Goal: Task Accomplishment & Management: Complete application form

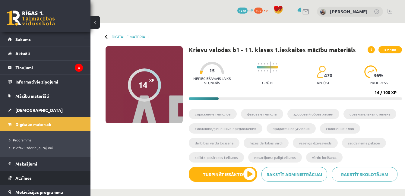
click at [27, 178] on span "Atzīmes" at bounding box center [23, 177] width 16 height 5
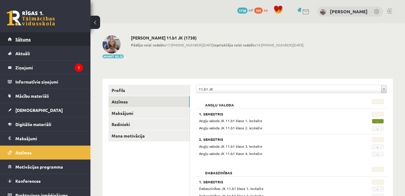
click at [31, 40] on link "Sākums" at bounding box center [45, 39] width 75 height 14
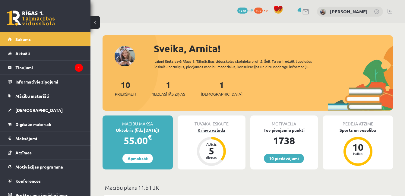
click at [213, 131] on div "Krievu valoda" at bounding box center [212, 130] width 68 height 6
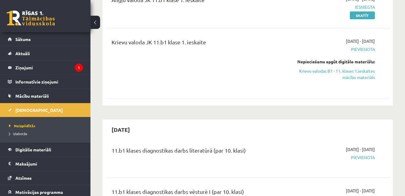
scroll to position [97, 0]
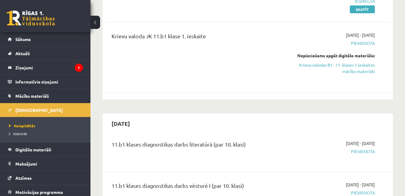
click at [196, 38] on div "Krievu valoda JK 11.b1 klase 1. ieskaite" at bounding box center [198, 37] width 173 height 11
click at [345, 66] on link "Krievu valodas B1 - 11. klases 1.ieskaites mācību materiāls" at bounding box center [334, 68] width 82 height 13
click at [323, 67] on link "Krievu valodas B1 - 11. klases 1.ieskaites mācību materiāls" at bounding box center [334, 68] width 82 height 13
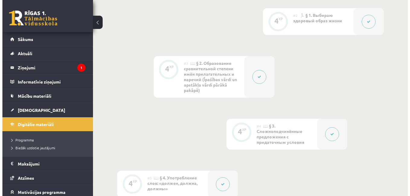
scroll to position [274, 0]
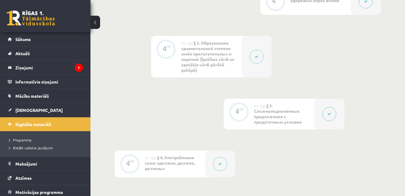
click at [327, 116] on button at bounding box center [330, 114] width 14 height 14
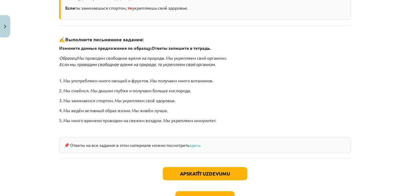
scroll to position [223, 0]
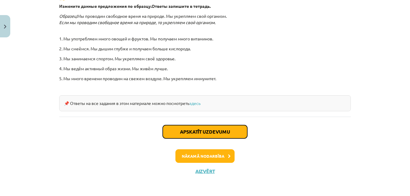
click at [201, 131] on button "Apskatīt uzdevumu" at bounding box center [205, 131] width 85 height 13
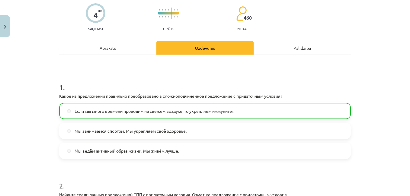
scroll to position [51, 0]
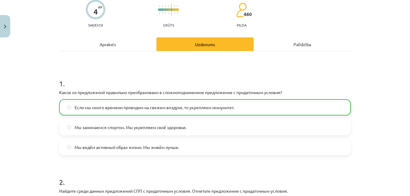
click at [69, 108] on label "Если мы много времени проводим на свежем воздухе, то укрепляем иммунитет." at bounding box center [205, 107] width 290 height 15
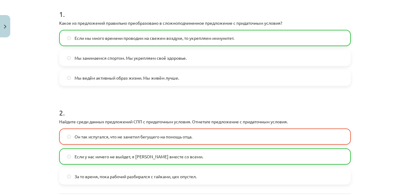
scroll to position [136, 0]
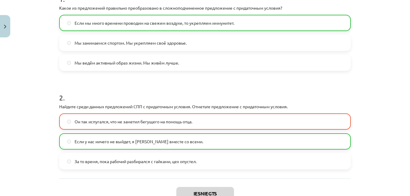
click at [117, 142] on span "Если у нас ничего не выйдет, я уеду вместе со всеми." at bounding box center [139, 142] width 129 height 6
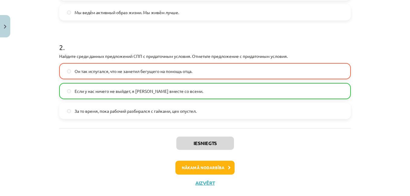
scroll to position [193, 0]
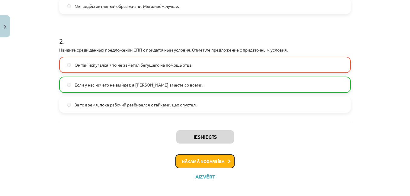
click at [208, 159] on button "Nākamā nodarbība" at bounding box center [204, 162] width 59 height 14
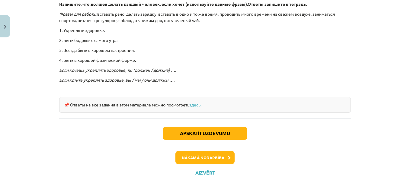
scroll to position [199, 0]
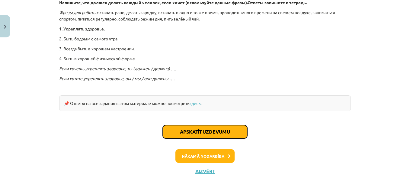
click at [209, 129] on button "Apskatīt uzdevumu" at bounding box center [205, 131] width 85 height 13
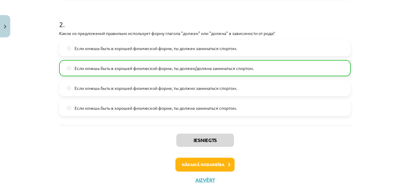
scroll to position [232, 0]
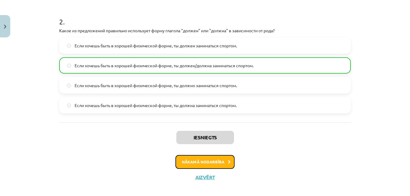
click at [211, 162] on button "Nākamā nodarbība" at bounding box center [204, 162] width 59 height 14
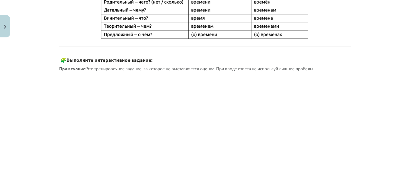
scroll to position [309, 0]
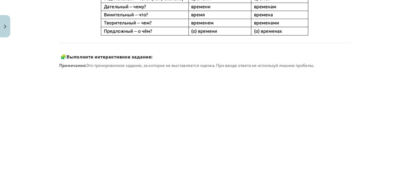
click at [369, 132] on div "Mācību tēma: Krievu valodas b1 - 11. klases 1.ieskaites mācību materiāls #6 ⏳ §…" at bounding box center [205, 98] width 410 height 196
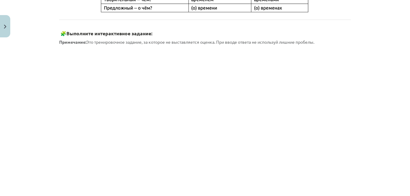
scroll to position [333, 0]
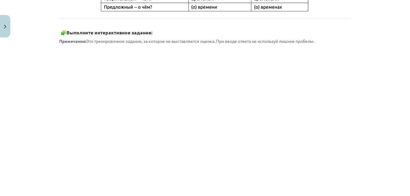
click at [51, 151] on div "Mācību tēma: Krievu valodas b1 - 11. klases 1.ieskaites mācību materiāls #6 ⏳ §…" at bounding box center [205, 98] width 410 height 196
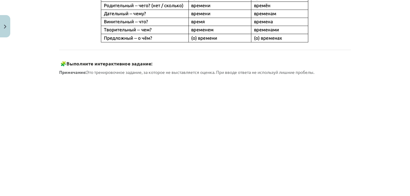
scroll to position [305, 0]
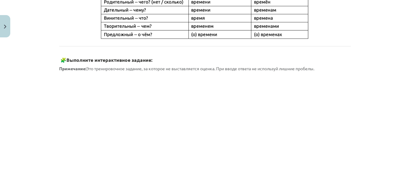
click at [363, 157] on div "Mācību tēma: Krievu valodas b1 - 11. klases 1.ieskaites mācību materiāls #6 ⏳ §…" at bounding box center [205, 98] width 410 height 196
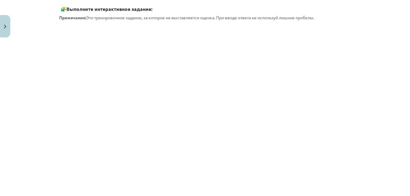
scroll to position [364, 0]
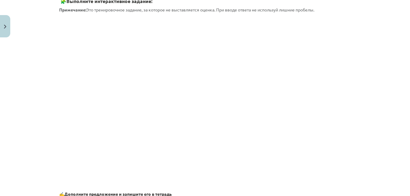
drag, startPoint x: 405, startPoint y: 113, endPoint x: 401, endPoint y: 135, distance: 22.0
click at [401, 135] on div "Mācību tēma: Krievu valodas b1 - 11. klases 1.ieskaites mācību materiāls #6 ⏳ §…" at bounding box center [205, 98] width 410 height 196
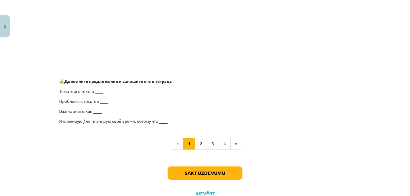
scroll to position [500, 0]
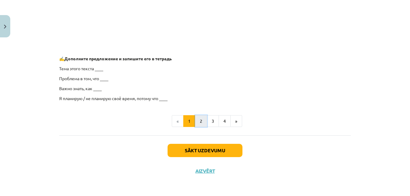
click at [200, 119] on button "2" at bounding box center [201, 121] width 12 height 12
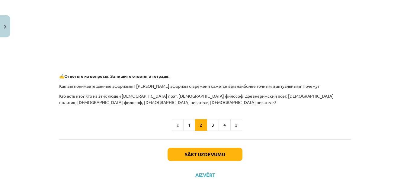
scroll to position [306, 0]
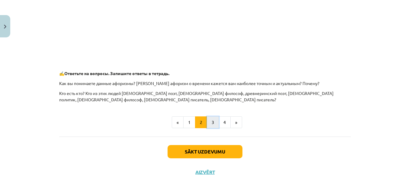
click at [212, 124] on button "3" at bounding box center [213, 123] width 12 height 12
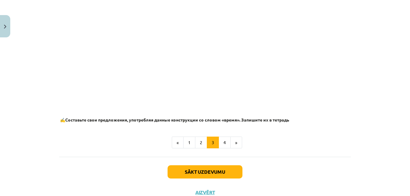
scroll to position [398, 0]
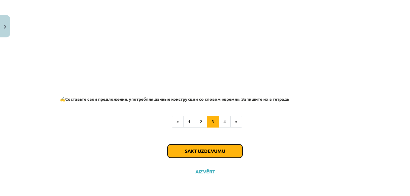
click at [209, 151] on button "Sākt uzdevumu" at bounding box center [205, 151] width 75 height 13
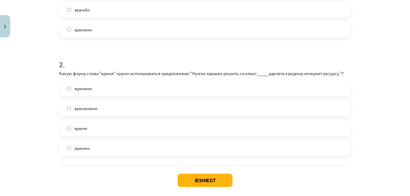
scroll to position [225, 0]
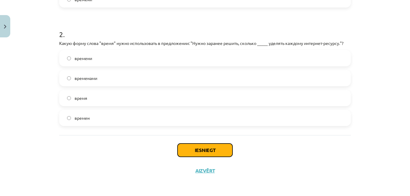
click at [194, 151] on button "Iesniegt" at bounding box center [204, 150] width 55 height 13
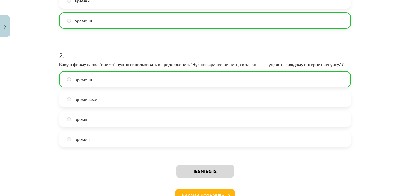
scroll to position [245, 0]
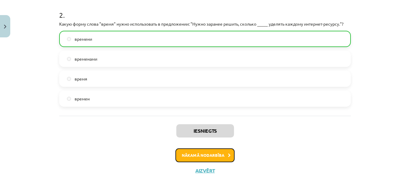
click at [196, 156] on button "Nākamā nodarbība" at bounding box center [204, 156] width 59 height 14
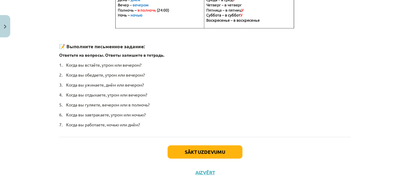
scroll to position [157, 0]
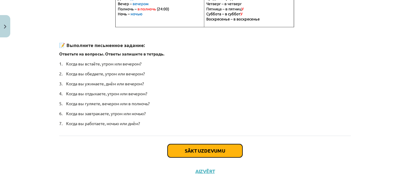
click at [212, 149] on button "Sākt uzdevumu" at bounding box center [205, 150] width 75 height 13
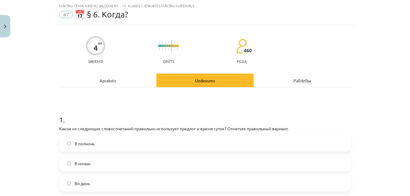
scroll to position [27, 0]
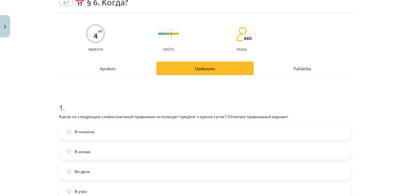
click at [404, 194] on div "Mācību tēma: Krievu valodas b1 - 11. klases 1.ieskaites mācību materiāls #7 📅 §…" at bounding box center [205, 98] width 410 height 196
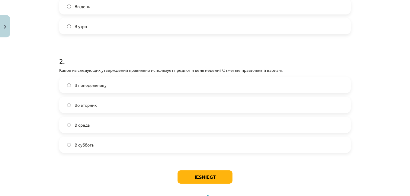
scroll to position [204, 0]
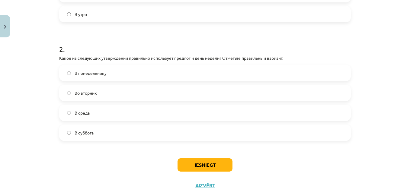
click at [68, 89] on label "Во вторник" at bounding box center [205, 92] width 290 height 15
click at [213, 166] on button "Iesniegt" at bounding box center [204, 164] width 55 height 13
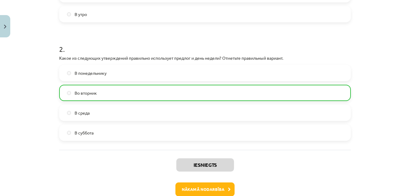
scroll to position [238, 0]
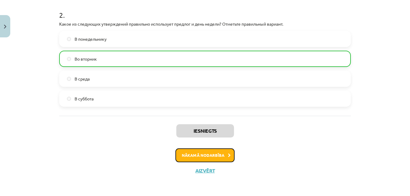
click at [206, 157] on button "Nākamā nodarbība" at bounding box center [204, 156] width 59 height 14
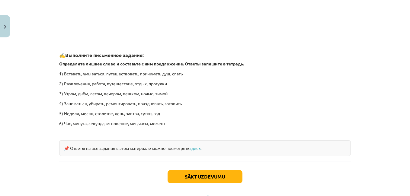
scroll to position [931, 0]
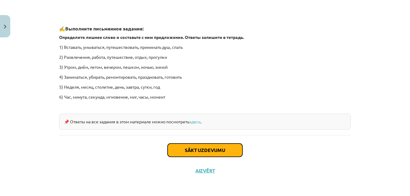
click at [223, 149] on button "Sākt uzdevumu" at bounding box center [205, 150] width 75 height 13
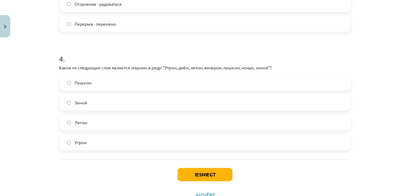
scroll to position [417, 0]
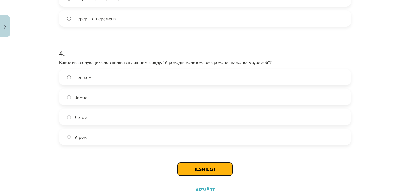
click at [202, 168] on button "Iesniegt" at bounding box center [204, 169] width 55 height 13
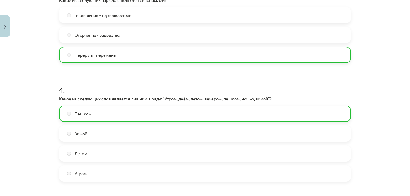
scroll to position [456, 0]
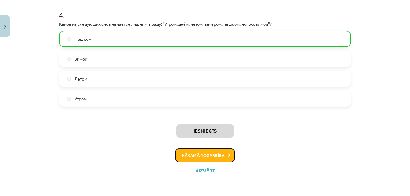
click at [201, 154] on button "Nākamā nodarbība" at bounding box center [204, 156] width 59 height 14
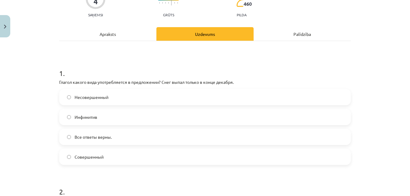
scroll to position [64, 0]
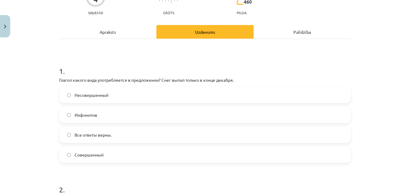
click at [401, 37] on div "Mācību tēma: Krievu valodas b1 - 11. klases 1.ieskaites mācību materiāls #9 📖 §…" at bounding box center [205, 98] width 410 height 196
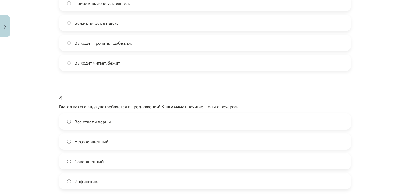
scroll to position [402, 0]
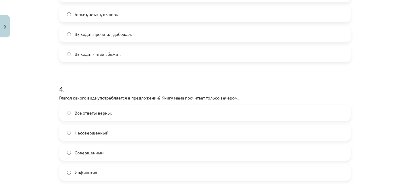
click at [405, 190] on div "Mācību tēma: Krievu valodas b1 - 11. klases 1.ieskaites mācību materiāls #9 📖 §…" at bounding box center [205, 98] width 410 height 196
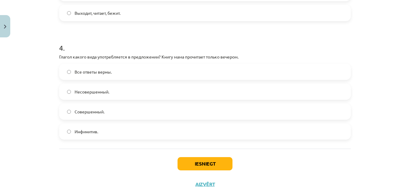
scroll to position [450, 0]
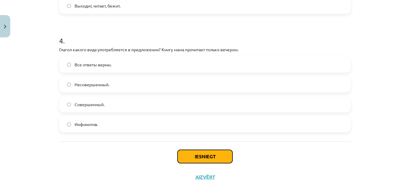
click at [219, 156] on button "Iesniegt" at bounding box center [204, 156] width 55 height 13
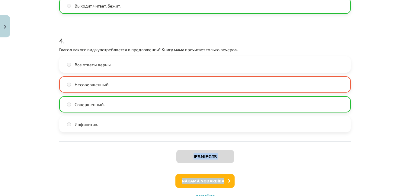
click at [281, 163] on div "Iesniegts Nākamā nodarbība Aizvērt" at bounding box center [205, 173] width 292 height 62
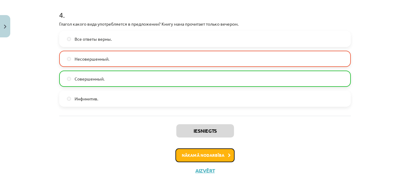
click at [201, 155] on button "Nākamā nodarbība" at bounding box center [204, 156] width 59 height 14
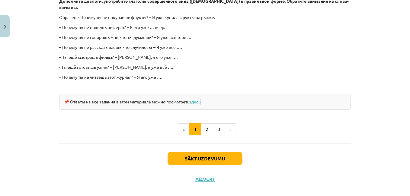
scroll to position [565, 0]
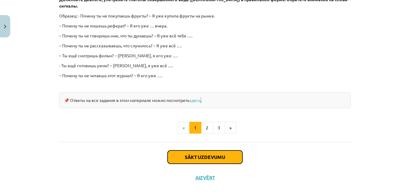
click at [202, 151] on button "Sākt uzdevumu" at bounding box center [205, 157] width 75 height 13
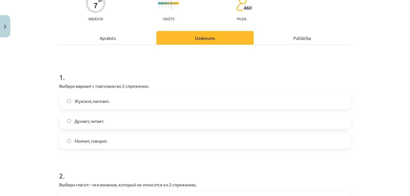
scroll to position [63, 0]
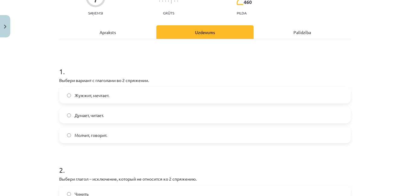
click at [256, 172] on h1 "2 ." at bounding box center [205, 164] width 292 height 19
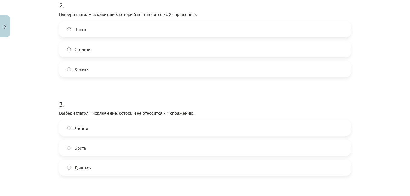
scroll to position [232, 0]
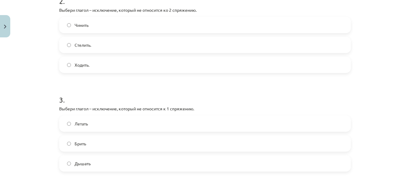
click at [187, 149] on label "Брить" at bounding box center [205, 143] width 290 height 15
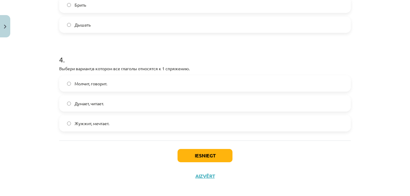
scroll to position [377, 0]
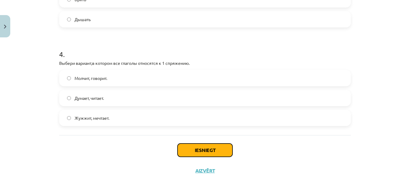
click at [208, 152] on button "Iesniegt" at bounding box center [204, 150] width 55 height 13
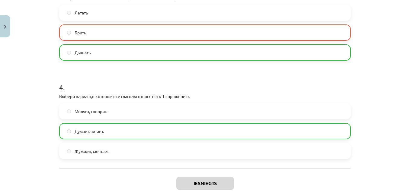
scroll to position [396, 0]
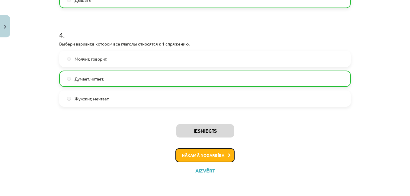
click at [208, 154] on button "Nākamā nodarbība" at bounding box center [204, 156] width 59 height 14
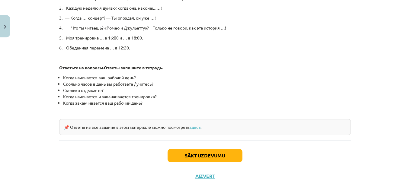
scroll to position [337, 0]
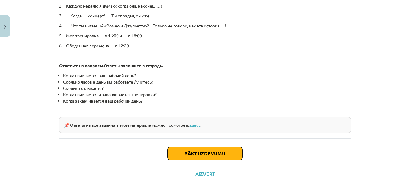
click at [209, 153] on button "Sākt uzdevumu" at bounding box center [205, 153] width 75 height 13
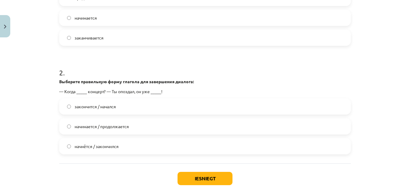
scroll to position [196, 0]
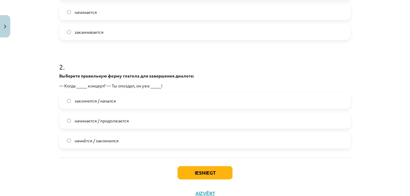
click at [68, 138] on label "начнётся / закончился" at bounding box center [205, 140] width 290 height 15
click at [208, 172] on button "Iesniegt" at bounding box center [204, 172] width 55 height 13
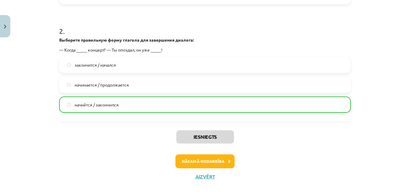
scroll to position [238, 0]
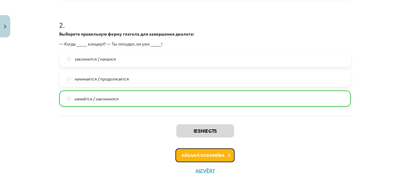
click at [211, 155] on button "Nākamā nodarbība" at bounding box center [204, 156] width 59 height 14
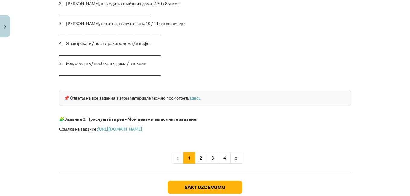
scroll to position [1021, 0]
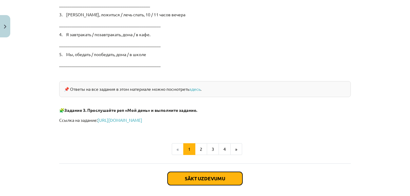
click at [207, 178] on button "Sākt uzdevumu" at bounding box center [205, 178] width 75 height 13
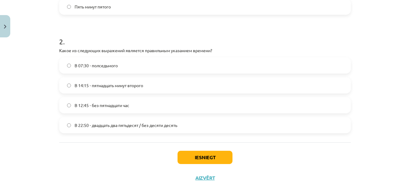
scroll to position [219, 0]
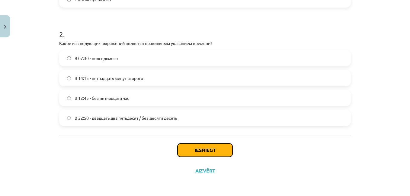
click at [206, 154] on button "Iesniegt" at bounding box center [204, 150] width 55 height 13
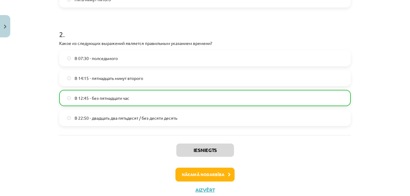
scroll to position [238, 0]
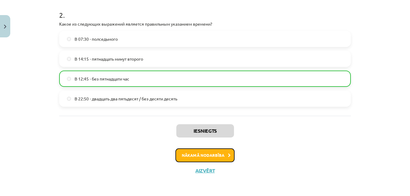
click at [205, 158] on button "Nākamā nodarbība" at bounding box center [204, 156] width 59 height 14
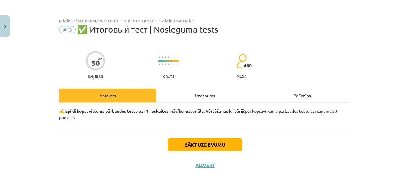
scroll to position [0, 0]
drag, startPoint x: 407, startPoint y: 105, endPoint x: 407, endPoint y: 131, distance: 25.4
click at [407, 131] on div "Mācību tēma: Krievu valodas b1 - 11. klases 1.ieskaites mācību materiāls #13 ✅ …" at bounding box center [205, 98] width 410 height 196
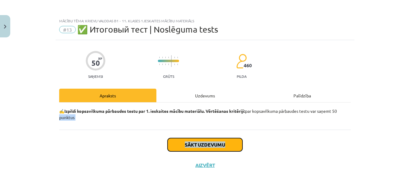
click at [208, 145] on button "Sākt uzdevumu" at bounding box center [205, 144] width 75 height 13
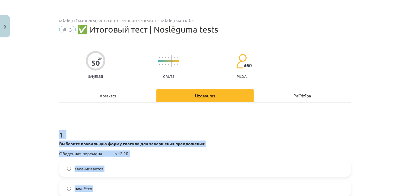
click at [340, 128] on h1 "1 ." at bounding box center [205, 129] width 292 height 19
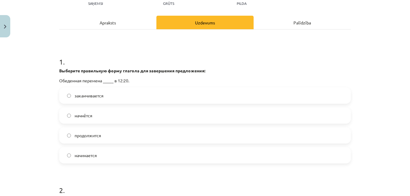
scroll to position [85, 0]
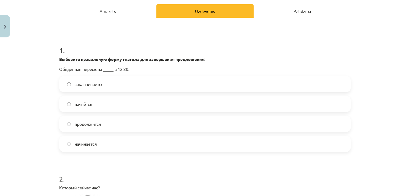
click at [65, 102] on label "начнётся" at bounding box center [205, 104] width 290 height 15
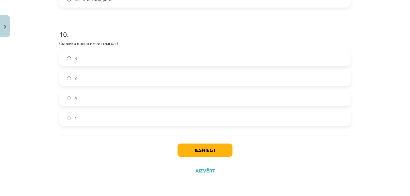
scroll to position [1167, 0]
click at [206, 152] on button "Iesniegt" at bounding box center [204, 150] width 55 height 13
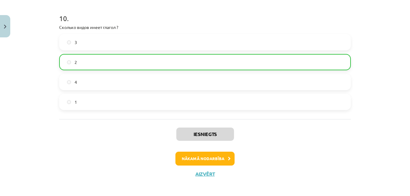
scroll to position [1187, 0]
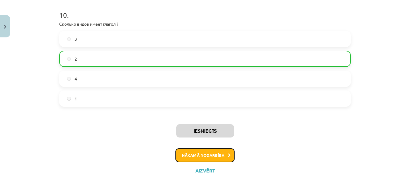
click at [208, 155] on button "Nākamā nodarbība" at bounding box center [204, 156] width 59 height 14
click at [208, 155] on div "Iesniegts Nākamā nodarbība Aizvērt" at bounding box center [205, 147] width 292 height 62
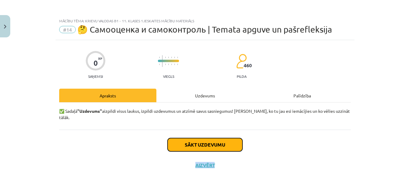
click at [199, 141] on button "Sākt uzdevumu" at bounding box center [205, 144] width 75 height 13
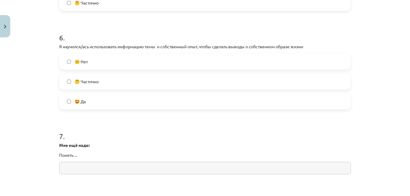
scroll to position [592, 0]
click at [69, 99] on label "🤩 Да" at bounding box center [205, 100] width 290 height 15
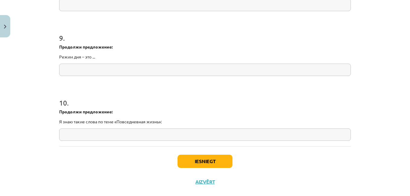
scroll to position [829, 0]
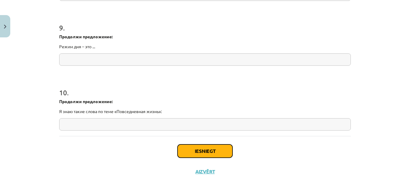
click at [196, 149] on button "Iesniegt" at bounding box center [204, 151] width 55 height 13
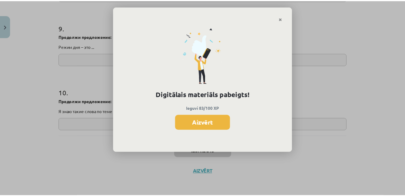
scroll to position [273, 0]
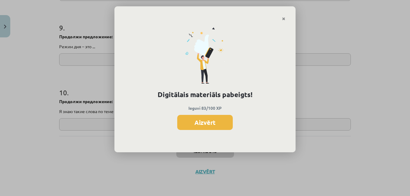
click at [213, 123] on button "Aizvērt" at bounding box center [205, 122] width 56 height 15
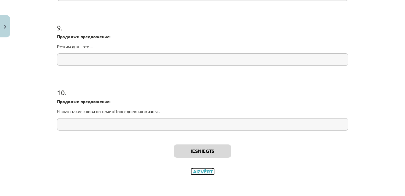
click at [202, 171] on button "Aizvērt" at bounding box center [202, 172] width 23 height 6
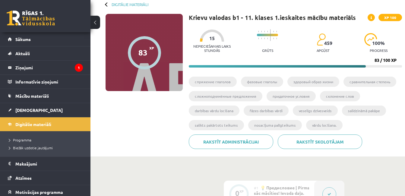
scroll to position [21, 0]
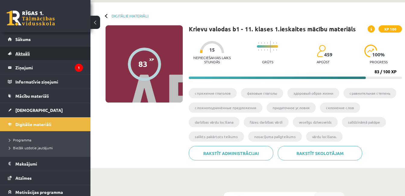
click at [25, 55] on span "Aktuāli" at bounding box center [22, 53] width 14 height 5
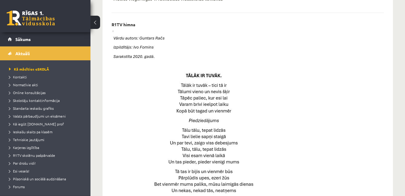
scroll to position [241, 0]
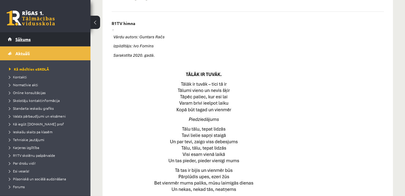
click at [26, 39] on span "Sākums" at bounding box center [22, 39] width 15 height 5
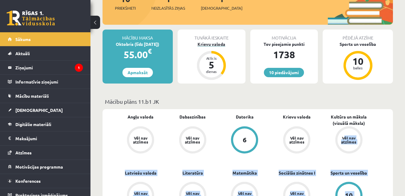
click at [211, 61] on div "5" at bounding box center [212, 65] width 18 height 10
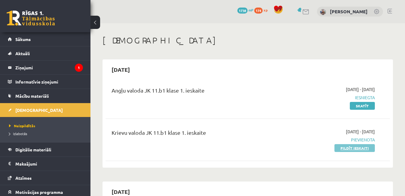
click at [351, 148] on link "Pildīt ieskaiti" at bounding box center [355, 148] width 40 height 8
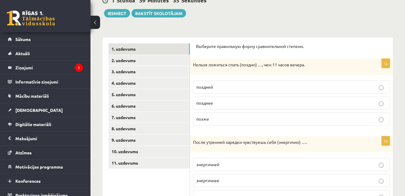
scroll to position [67, 0]
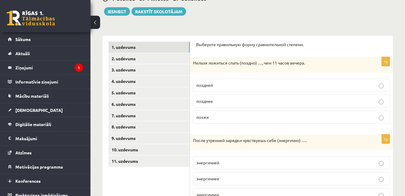
click at [210, 101] on span "позднее" at bounding box center [204, 100] width 17 height 5
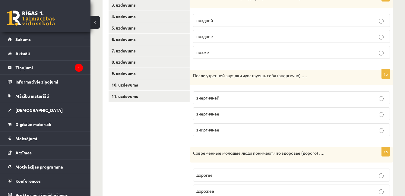
scroll to position [139, 0]
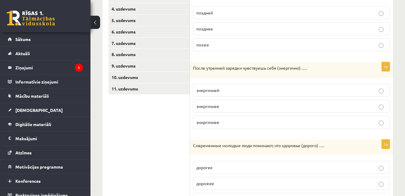
click at [215, 108] on span "энергичнее" at bounding box center [207, 106] width 23 height 5
click at [221, 107] on p "энергичнее" at bounding box center [291, 106] width 190 height 6
click at [355, 108] on p "энергичнее" at bounding box center [291, 106] width 190 height 6
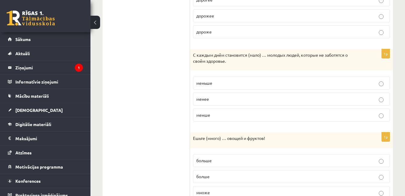
scroll to position [333, 0]
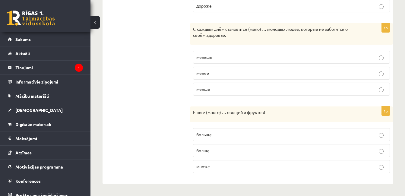
click at [232, 134] on p "больше" at bounding box center [291, 135] width 190 height 6
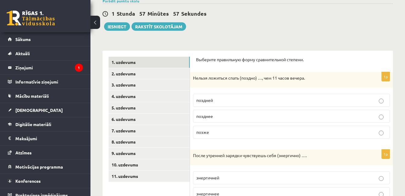
scroll to position [46, 0]
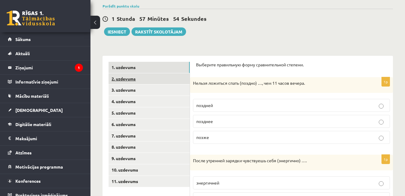
click at [127, 78] on link "2. uzdevums" at bounding box center [149, 78] width 81 height 11
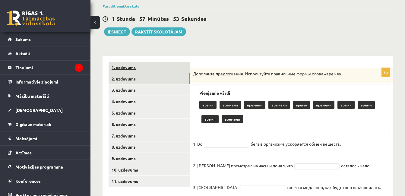
click at [131, 67] on link "1. uzdevums" at bounding box center [149, 67] width 81 height 11
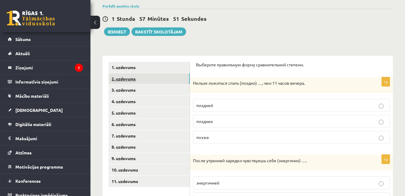
click at [129, 81] on link "2. uzdevums" at bounding box center [149, 78] width 81 height 11
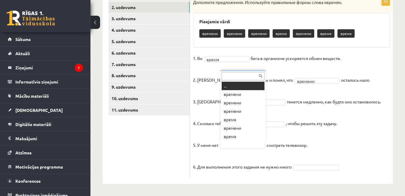
scroll to position [7, 0]
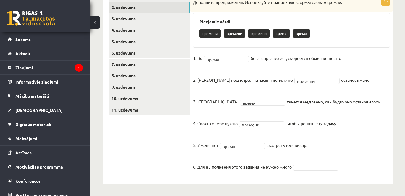
drag, startPoint x: 334, startPoint y: 149, endPoint x: 326, endPoint y: 149, distance: 8.2
click at [330, 149] on fieldset "1. Во время ***** бега в организме ускоряется обмен веществ. 2. Андрис посмотре…" at bounding box center [291, 114] width 197 height 121
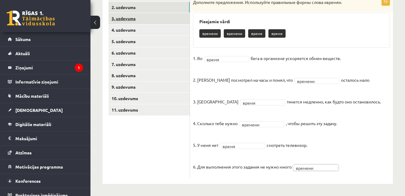
click at [128, 21] on link "3. uzdevums" at bounding box center [149, 18] width 81 height 11
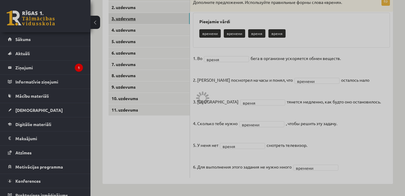
click at [128, 21] on div at bounding box center [202, 98] width 405 height 196
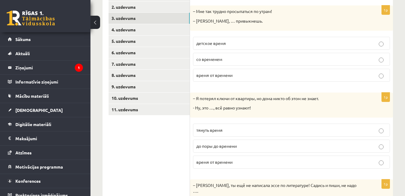
click at [217, 59] on span "со временем" at bounding box center [209, 58] width 26 height 5
click at [234, 147] on span "до поры до времени" at bounding box center [216, 145] width 40 height 5
click at [361, 150] on label "до поры до времени" at bounding box center [291, 146] width 197 height 13
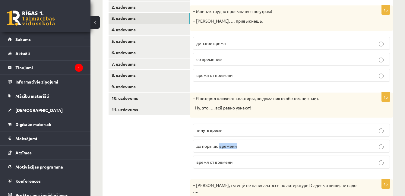
click at [361, 150] on label "до поры до времени" at bounding box center [291, 146] width 197 height 13
drag, startPoint x: 361, startPoint y: 151, endPoint x: 402, endPoint y: 144, distance: 41.3
click at [402, 144] on div "Krievu valoda JK 11.b1 klase 1. ieskaite , Arnita Bardina (11.b1 JK) Parādīt pu…" at bounding box center [248, 141] width 315 height 472
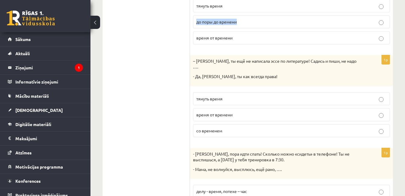
scroll to position [243, 0]
click at [221, 95] on span "тянуть время" at bounding box center [209, 97] width 26 height 5
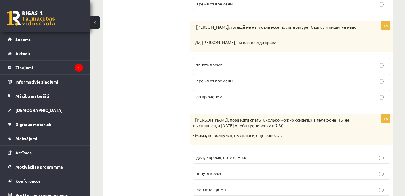
scroll to position [294, 0]
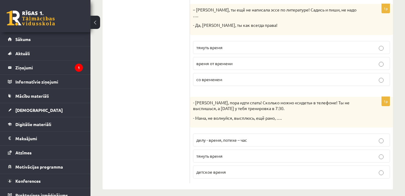
click at [216, 169] on span "детское время" at bounding box center [211, 171] width 30 height 5
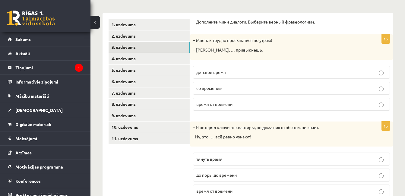
scroll to position [106, 0]
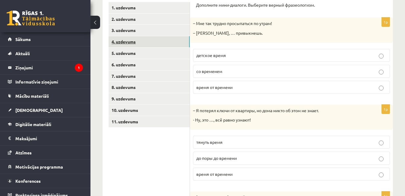
click at [128, 43] on link "4. uzdevums" at bounding box center [149, 41] width 81 height 11
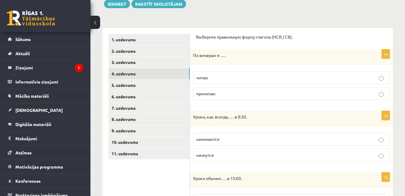
scroll to position [97, 0]
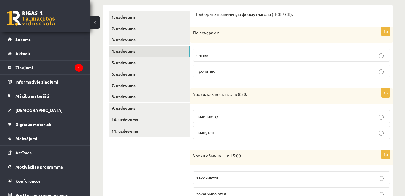
click at [208, 55] on span "читаю" at bounding box center [202, 54] width 12 height 5
click at [231, 117] on p "начинаются" at bounding box center [291, 116] width 190 height 6
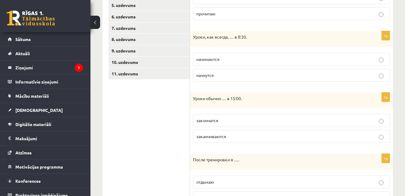
scroll to position [159, 0]
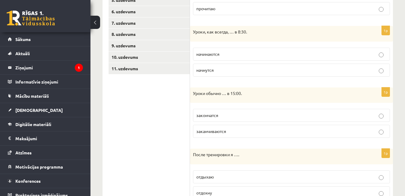
click at [235, 131] on p "заканчиваются" at bounding box center [291, 131] width 190 height 6
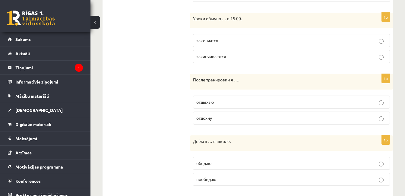
scroll to position [235, 0]
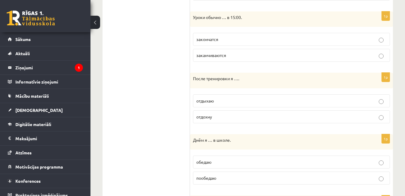
click at [212, 102] on span "отдыхаю" at bounding box center [205, 100] width 18 height 5
click at [277, 104] on label "отдыхаю" at bounding box center [291, 100] width 197 height 13
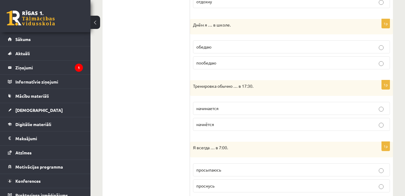
scroll to position [365, 0]
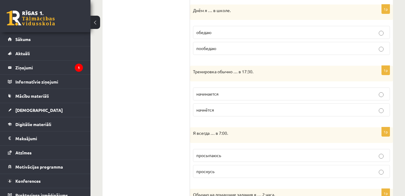
click at [378, 94] on p "начинается" at bounding box center [291, 94] width 190 height 6
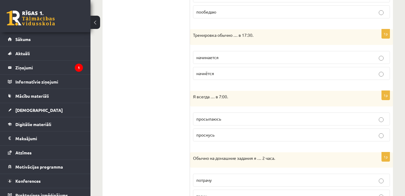
scroll to position [409, 0]
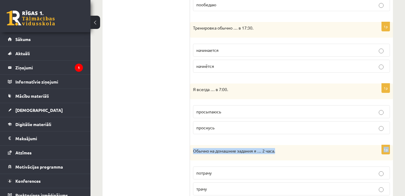
drag, startPoint x: 404, startPoint y: 137, endPoint x: 407, endPoint y: 139, distance: 3.7
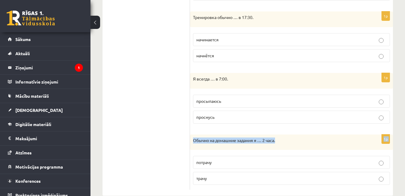
scroll to position [432, 0]
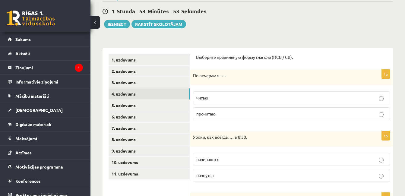
scroll to position [47, 0]
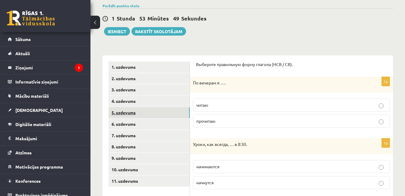
click at [130, 115] on link "5. uzdevums" at bounding box center [149, 112] width 81 height 11
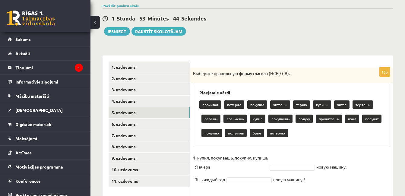
click at [405, 192] on div "Krievu valoda JK 11.b1 klase 1. ieskaite , Arnita Bardina (11.b1 JK) Parādīt pu…" at bounding box center [248, 179] width 315 height 406
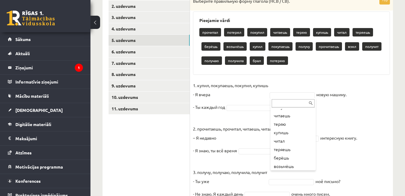
scroll to position [33, 0]
click at [276, 91] on fieldset "1. купил, покупаешь, покупил, купишь - Я вчера новую машину. - Ты каждый год но…" at bounding box center [291, 185] width 197 height 208
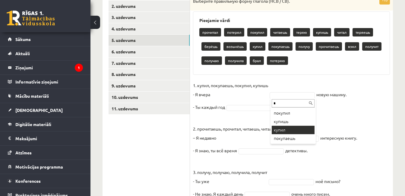
type input "*"
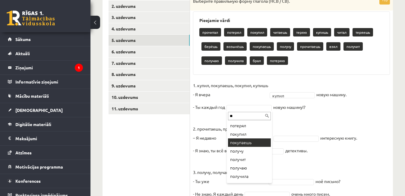
type input "**"
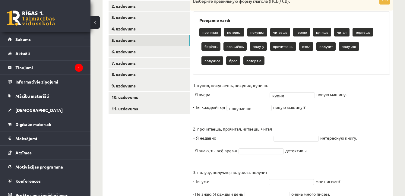
click at [348, 121] on fieldset "1. купил, покупаешь, покупил, купишь - Я вчера купил ***** новую машину. - Ты к…" at bounding box center [291, 185] width 197 height 208
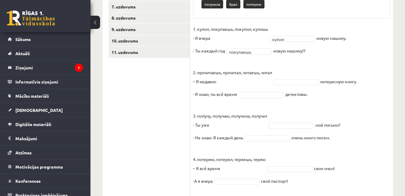
scroll to position [180, 0]
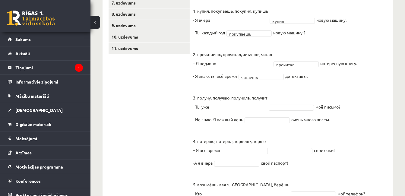
click at [323, 85] on fieldset "1. купил, покупаешь, покупил, купишь - Я вчера купил ***** новую машину. - Ты к…" at bounding box center [291, 110] width 197 height 208
click at [361, 126] on fieldset "1. купил, покупаешь, покупил, купишь - Я вчера купил ***** новую машину. - Ты к…" at bounding box center [291, 110] width 197 height 208
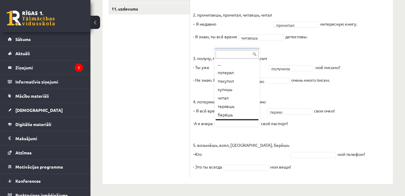
scroll to position [7, 0]
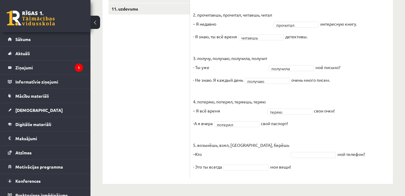
click at [236, 66] on p "3. получу, получаю, получила, получит - Ты уже" at bounding box center [230, 58] width 74 height 27
click at [290, 135] on fieldset "1. купил, покупаешь, покупил, купишь - Я вчера купил ***** новую машину. - Ты к…" at bounding box center [291, 71] width 197 height 208
click at [309, 176] on div "10p Выберите правильную форму глагола (НСВ / СВ). Pieejamie vārdi покупил купиш…" at bounding box center [291, 36] width 203 height 283
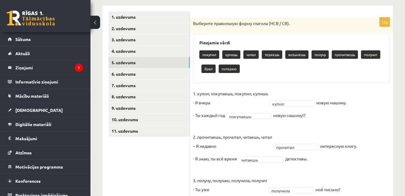
scroll to position [81, 0]
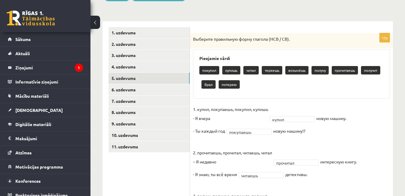
click at [398, 79] on div "Krievu valoda JK 11.b1 klase 1. ieskaite , Arnita Bardina (11.b1 JK) Parādīt pu…" at bounding box center [248, 138] width 315 height 392
click at [127, 87] on link "6. uzdevums" at bounding box center [149, 89] width 81 height 11
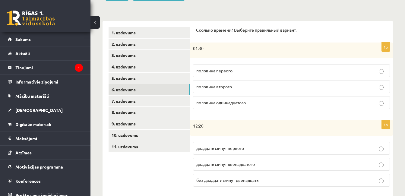
click at [228, 87] on span "половина второго" at bounding box center [214, 86] width 36 height 5
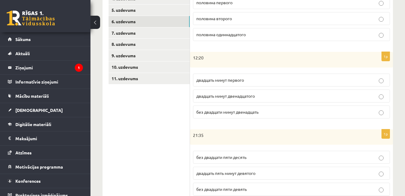
scroll to position [152, 0]
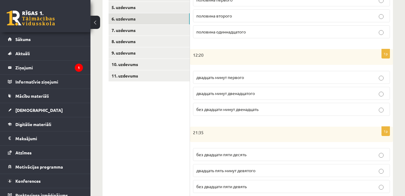
click at [239, 79] on span "двадцать минут первого" at bounding box center [220, 77] width 48 height 5
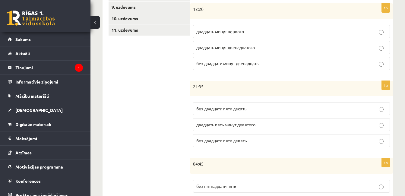
scroll to position [202, 0]
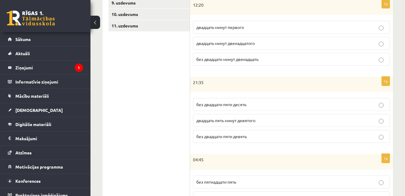
click at [241, 106] on span "без двадцати пяти десять" at bounding box center [221, 104] width 50 height 5
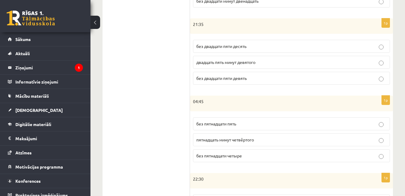
scroll to position [267, 0]
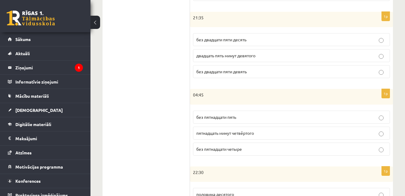
click at [223, 118] on span "без пятнадцати пять" at bounding box center [216, 116] width 40 height 5
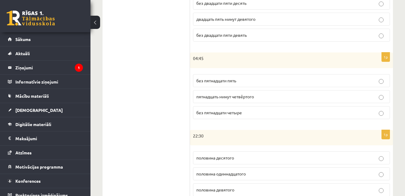
scroll to position [327, 0]
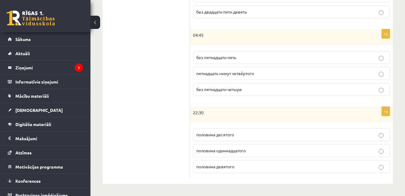
click at [234, 151] on span "половина одиннадцатого" at bounding box center [221, 150] width 50 height 5
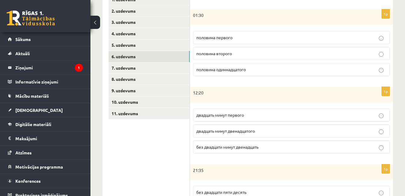
scroll to position [112, 0]
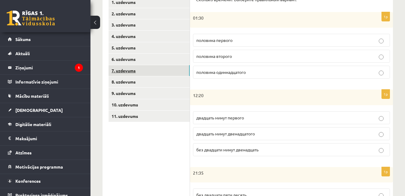
click at [134, 73] on link "7. uzdevums" at bounding box center [149, 70] width 81 height 11
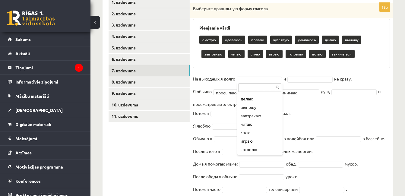
scroll to position [51, 0]
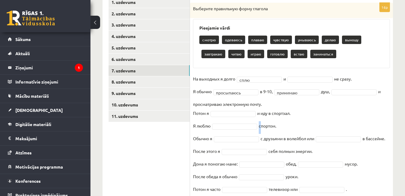
click at [258, 132] on fieldset "**********" at bounding box center [291, 142] width 197 height 136
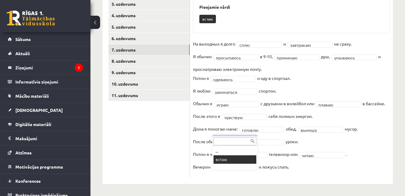
scroll to position [119, 0]
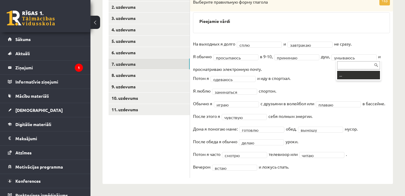
drag, startPoint x: 363, startPoint y: 57, endPoint x: 358, endPoint y: 57, distance: 5.1
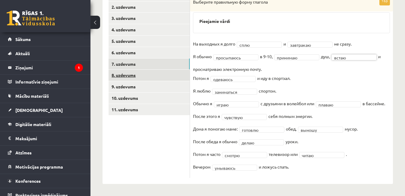
click at [135, 77] on link "8. uzdevums" at bounding box center [149, 75] width 81 height 11
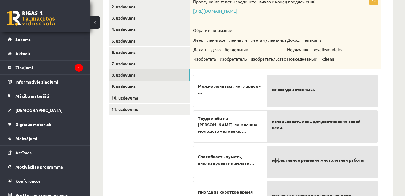
click at [327, 124] on span "использовать лень для достижения своей цели." at bounding box center [322, 124] width 101 height 13
click at [225, 97] on p "Можно лениться, но главное - …" at bounding box center [230, 89] width 64 height 19
click at [203, 93] on span "Можно лениться, но главное - …" at bounding box center [230, 89] width 64 height 13
click at [304, 131] on span "использовать лень для достижения своей цели." at bounding box center [322, 124] width 101 height 13
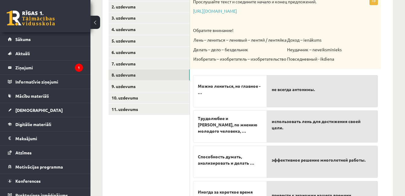
click at [304, 131] on span "использовать лень для достижения своей цели." at bounding box center [322, 124] width 101 height 13
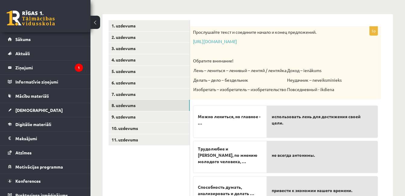
scroll to position [76, 0]
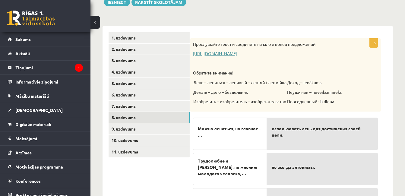
click at [234, 53] on link "https://www.zvaigzne.lv/upload/audio/100Urokov/2/49%202.mp3" at bounding box center [215, 53] width 44 height 5
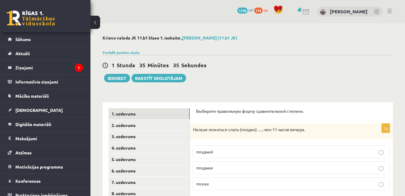
scroll to position [76, 0]
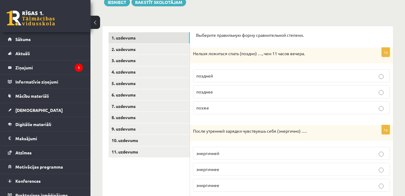
click at [134, 104] on link "7. uzdevums" at bounding box center [149, 106] width 81 height 11
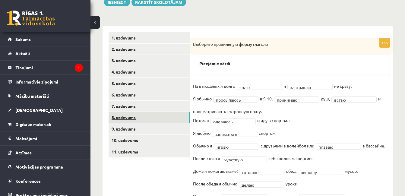
click at [131, 118] on link "8. uzdevums" at bounding box center [149, 117] width 81 height 11
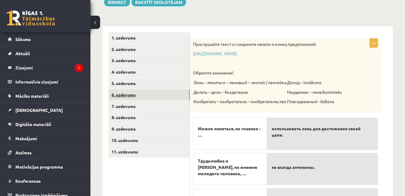
click at [132, 97] on link "6. uzdevums" at bounding box center [149, 94] width 81 height 11
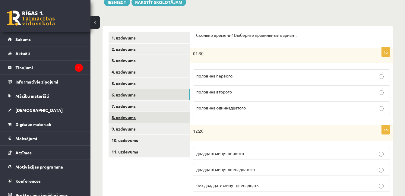
click at [130, 117] on link "8. uzdevums" at bounding box center [149, 117] width 81 height 11
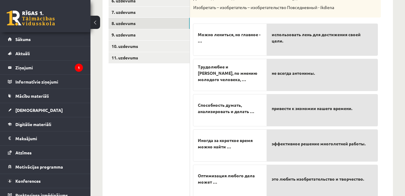
scroll to position [168, 0]
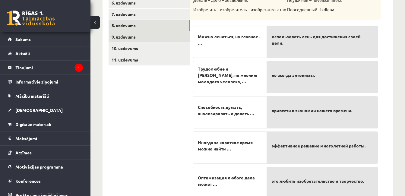
click at [117, 35] on link "9. uzdevums" at bounding box center [149, 36] width 81 height 11
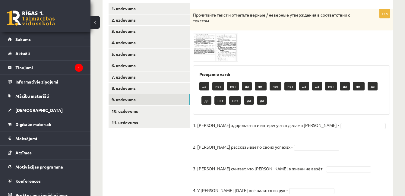
scroll to position [111, 0]
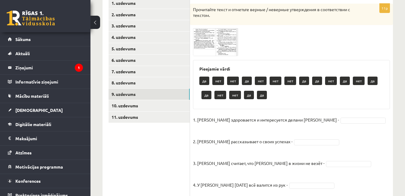
click at [214, 44] on span at bounding box center [216, 43] width 10 height 10
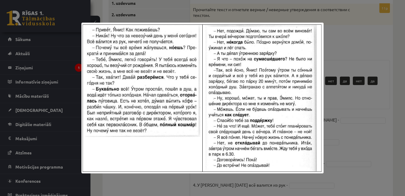
click at [352, 125] on div at bounding box center [202, 98] width 405 height 196
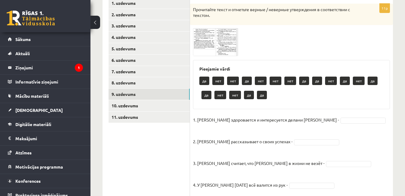
click at [214, 43] on span at bounding box center [216, 43] width 10 height 10
click at [214, 43] on img at bounding box center [202, 98] width 242 height 151
click at [205, 41] on img at bounding box center [215, 42] width 45 height 28
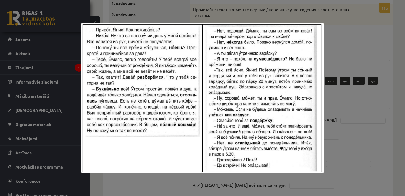
click at [353, 135] on div at bounding box center [202, 98] width 405 height 196
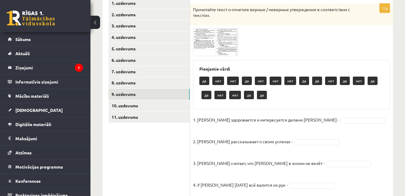
click at [201, 40] on img at bounding box center [215, 42] width 45 height 28
click at [215, 40] on span at bounding box center [216, 43] width 10 height 10
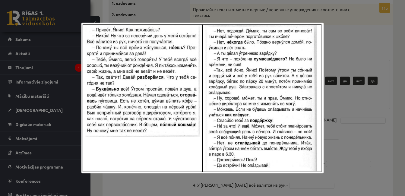
click at [359, 128] on div at bounding box center [202, 98] width 405 height 196
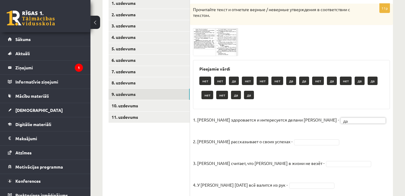
click at [212, 37] on img at bounding box center [215, 42] width 45 height 28
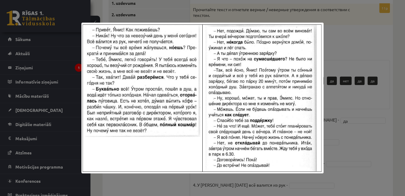
click at [271, 139] on img at bounding box center [202, 98] width 242 height 151
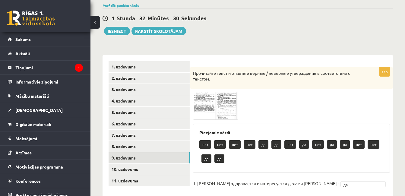
scroll to position [44, 0]
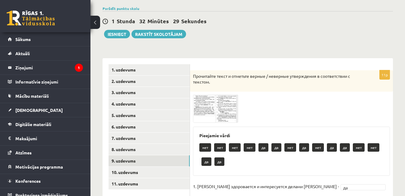
click at [210, 105] on img at bounding box center [215, 109] width 45 height 28
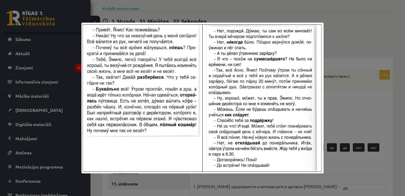
click at [260, 97] on img at bounding box center [202, 98] width 242 height 151
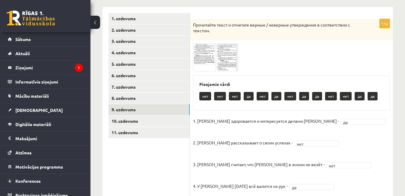
scroll to position [95, 0]
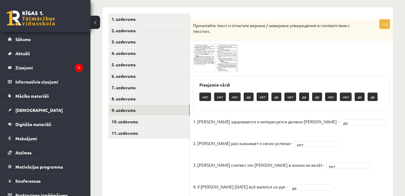
click at [210, 56] on img at bounding box center [215, 58] width 45 height 28
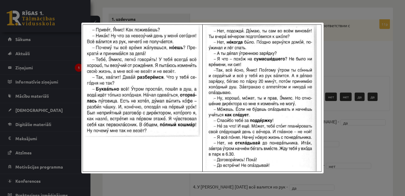
click at [350, 136] on div at bounding box center [202, 98] width 405 height 196
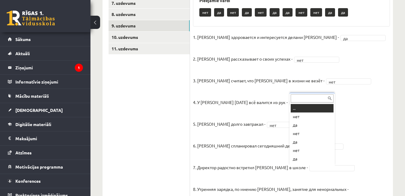
scroll to position [7, 0]
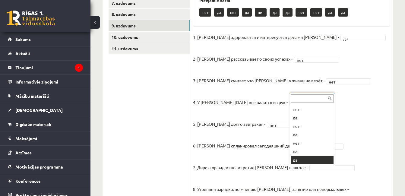
click at [0, 0] on div at bounding box center [0, 0] width 0 height 0
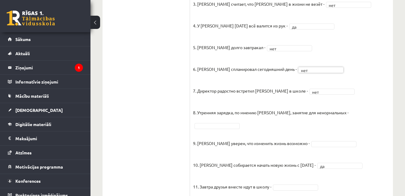
scroll to position [258, 0]
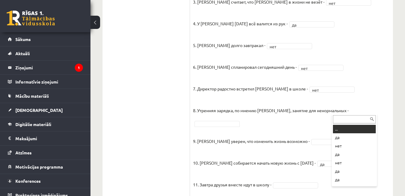
click at [338, 137] on fieldset "1. Эмилс здоровается и интересуется делами Яниса - да ** 2. Янис рассказывает о…" at bounding box center [291, 78] width 197 height 248
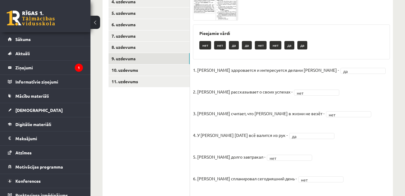
scroll to position [63, 0]
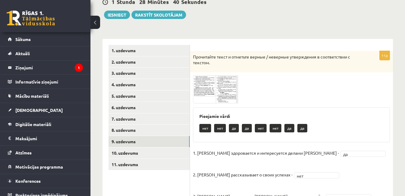
click at [230, 86] on img at bounding box center [215, 89] width 45 height 28
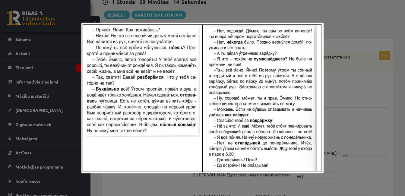
click at [348, 163] on div at bounding box center [202, 98] width 405 height 196
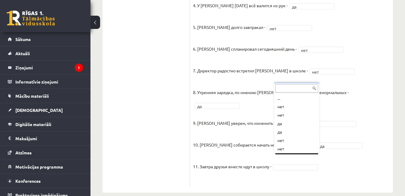
scroll to position [7, 0]
drag, startPoint x: 284, startPoint y: 152, endPoint x: 284, endPoint y: 144, distance: 7.9
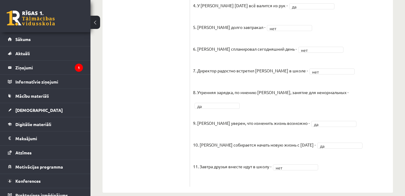
click at [372, 156] on fieldset "1. Эмилс здоровается и интересуется делами Яниса - да ** 2. Янис рассказывает о…" at bounding box center [291, 60] width 197 height 248
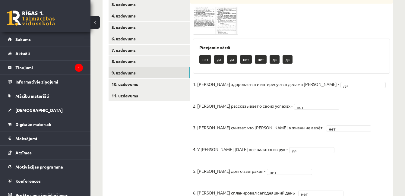
scroll to position [130, 0]
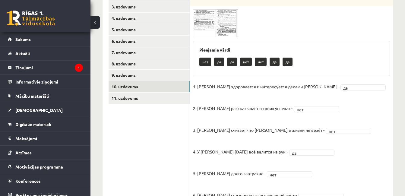
click at [133, 88] on link "10. uzdevums" at bounding box center [149, 86] width 81 height 11
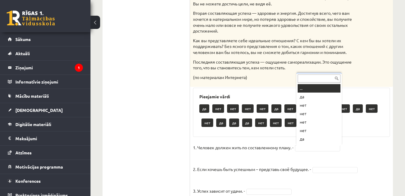
scroll to position [7, 0]
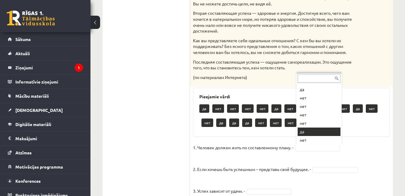
click at [310, 133] on div "Pieejamie vārdi да нет нет нет нет да нет да да да нет да нет нет да да да нет …" at bounding box center [291, 112] width 197 height 49
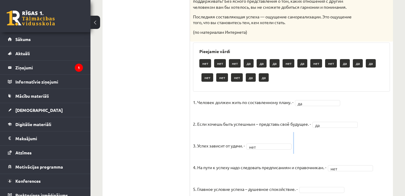
drag, startPoint x: 339, startPoint y: 144, endPoint x: 370, endPoint y: 150, distance: 31.7
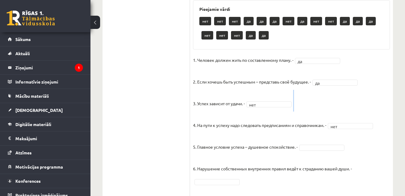
scroll to position [403, 0]
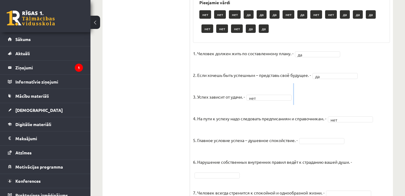
click at [399, 116] on div "Krievu valoda JK 11.b1 klase 1. ieskaite , Arnita Bardina (11.b1 JK) Parādīt pu…" at bounding box center [248, 8] width 315 height 776
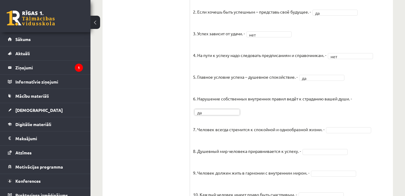
scroll to position [476, 0]
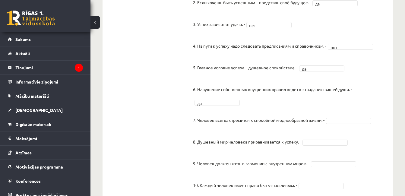
drag, startPoint x: 403, startPoint y: 135, endPoint x: 403, endPoint y: 148, distance: 13.0
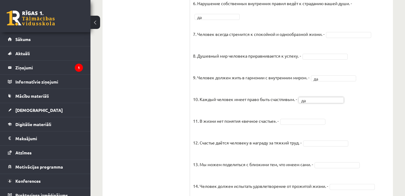
scroll to position [564, 0]
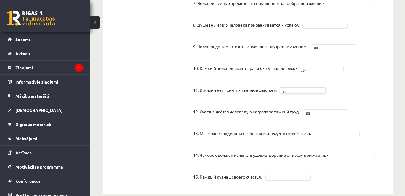
scroll to position [589, 0]
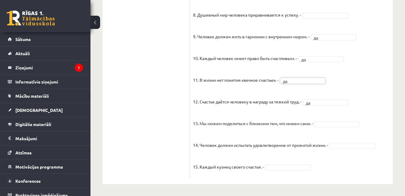
click at [382, 169] on fieldset "1. Человек должен жить по составленному плану. - да ** 2. Если хочешь быть успе…" at bounding box center [291, 12] width 197 height 326
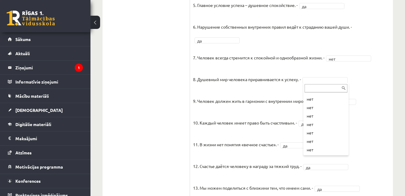
scroll to position [0, 0]
click at [368, 91] on fieldset "1. Человек должен жить по составленному плану. - да ** 2. Если хочешь быть успе…" at bounding box center [291, 77] width 197 height 326
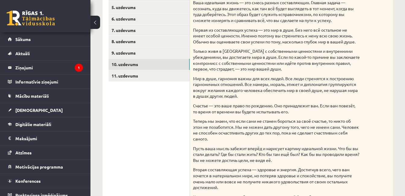
scroll to position [121, 0]
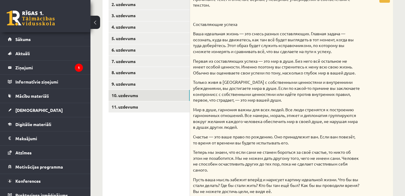
click at [372, 46] on div "Прочитайте текст и отметьте верные / неверные утверждения в соответствии с текс…" at bounding box center [291, 134] width 203 height 282
click at [126, 107] on link "11. uzdevums" at bounding box center [149, 106] width 81 height 11
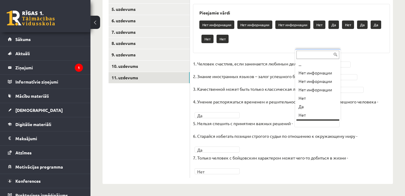
scroll to position [7, 0]
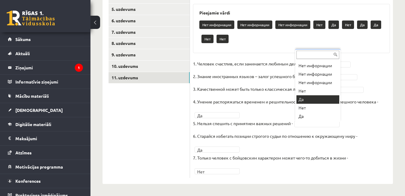
click at [304, 102] on p "4. Умение распоряжаться временем и решительность необходимы для успешного челов…" at bounding box center [285, 101] width 185 height 9
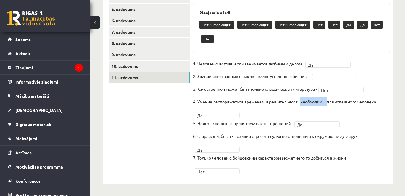
drag, startPoint x: 304, startPoint y: 102, endPoint x: 358, endPoint y: 126, distance: 59.7
click at [359, 126] on fieldset "1. Человек счастлив, если занимается любимым делом - Да ** 2. Знание иностранны…" at bounding box center [291, 117] width 197 height 116
click at [404, 148] on div "Krievu valoda JK 11.b1 klase 1. ieskaite , Arnita Bardina (11.b1 JK) Parādīt pu…" at bounding box center [248, 34] width 315 height 323
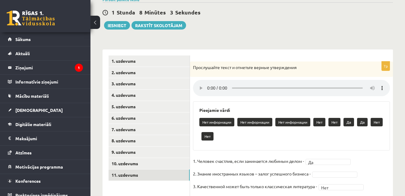
scroll to position [39, 0]
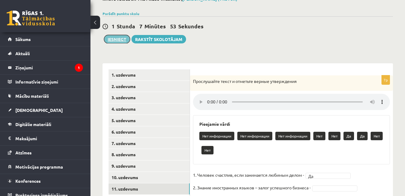
click at [117, 40] on button "Iesniegt" at bounding box center [117, 39] width 26 height 8
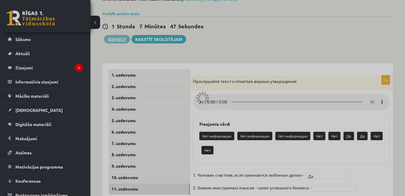
click at [236, 26] on div at bounding box center [202, 98] width 405 height 196
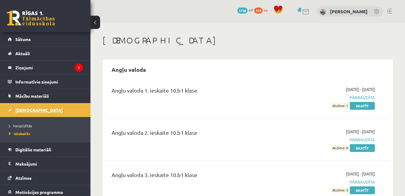
click at [24, 110] on span "[DEMOGRAPHIC_DATA]" at bounding box center [38, 109] width 47 height 5
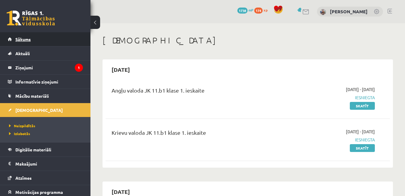
click at [32, 41] on link "Sākums" at bounding box center [45, 39] width 75 height 14
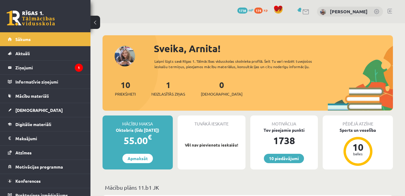
click at [389, 11] on link at bounding box center [390, 11] width 5 height 5
